Goal: Task Accomplishment & Management: Use online tool/utility

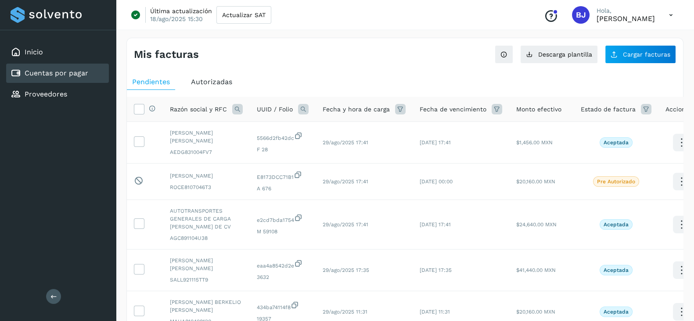
click at [62, 61] on div "Inicio Cuentas por pagar Proveedores" at bounding box center [58, 73] width 116 height 86
click at [58, 53] on div "Inicio" at bounding box center [57, 52] width 103 height 19
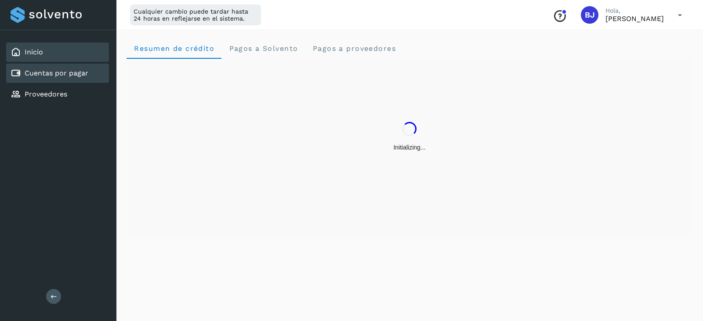
click at [58, 69] on link "Cuentas por pagar" at bounding box center [57, 73] width 64 height 8
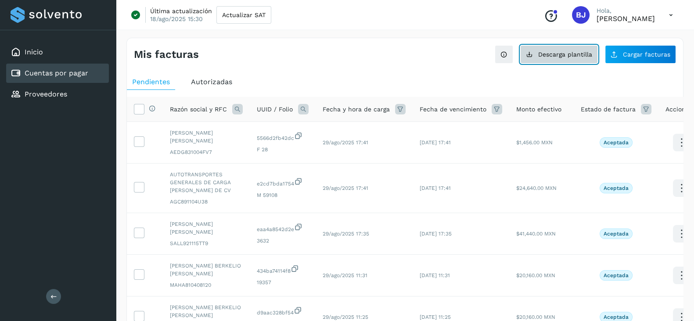
click at [572, 60] on button "Descarga plantilla" at bounding box center [559, 54] width 78 height 18
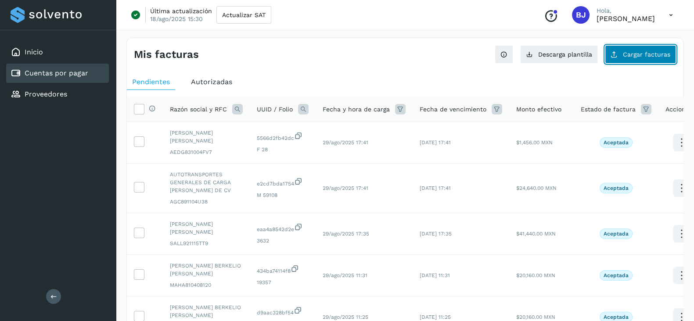
click at [639, 58] on button "Cargar facturas" at bounding box center [640, 54] width 71 height 18
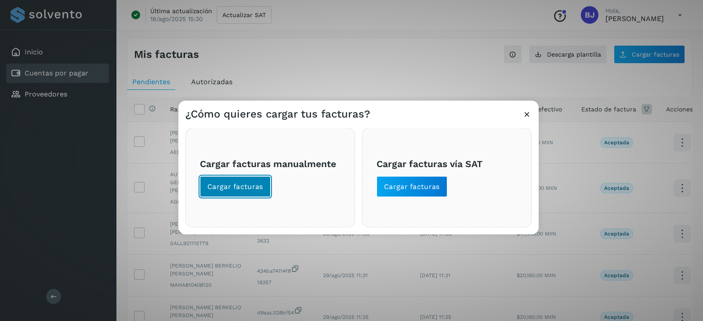
click at [223, 185] on span "Cargar facturas" at bounding box center [235, 187] width 56 height 10
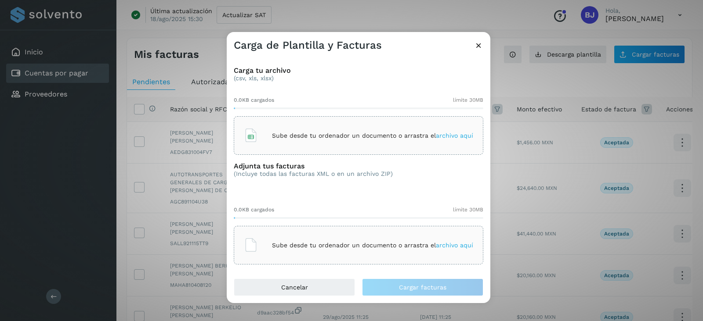
click at [328, 141] on div "Sube desde tu ordenador un documento o arrastra el archivo aquí" at bounding box center [358, 136] width 229 height 24
click at [253, 245] on icon at bounding box center [251, 245] width 14 height 14
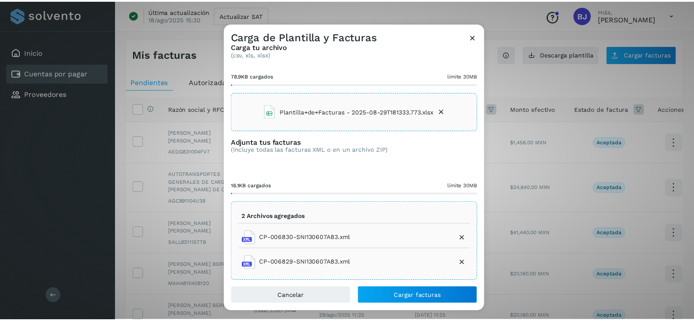
scroll to position [22, 0]
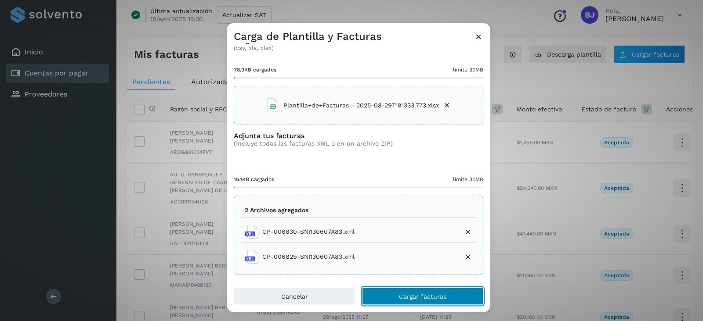
click at [408, 297] on span "Cargar facturas" at bounding box center [422, 296] width 47 height 6
